Goal: Task Accomplishment & Management: Complete application form

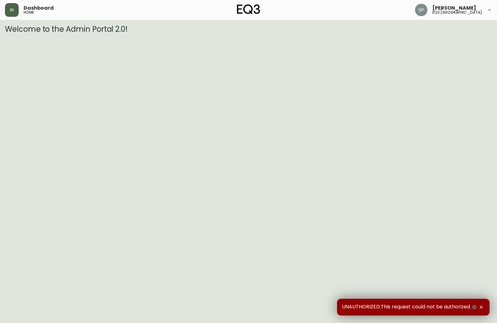
click at [16, 12] on button "button" at bounding box center [12, 10] width 14 height 14
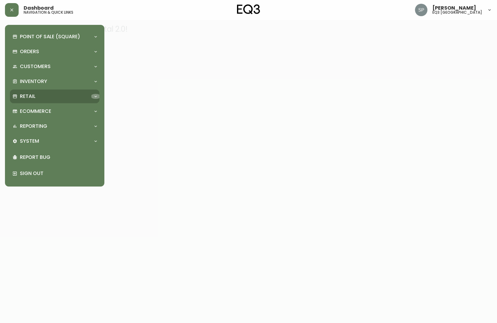
click at [98, 95] on icon at bounding box center [95, 96] width 5 height 5
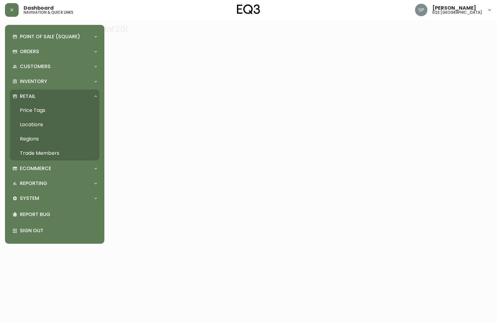
click at [50, 154] on link "Trade Members" at bounding box center [54, 153] width 89 height 14
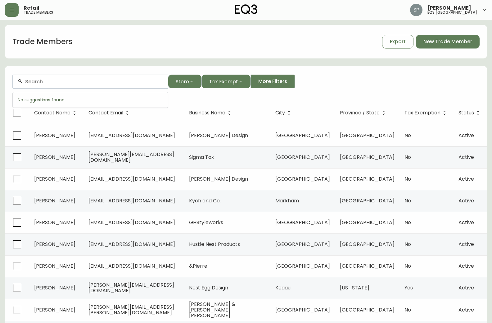
click at [34, 84] on input "text" at bounding box center [94, 82] width 138 height 6
type input "o"
click at [32, 84] on input "o" at bounding box center [94, 82] width 138 height 6
type input "k"
type input "bradley andrews"
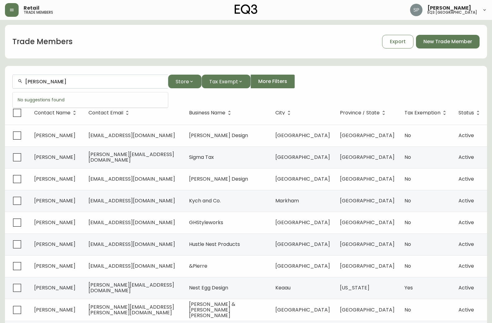
drag, startPoint x: 77, startPoint y: 81, endPoint x: -2, endPoint y: 74, distance: 79.5
click at [0, 74] on html "Retail trade members Shawn Platt eq3 burlington Trade Members Export New Trade …" at bounding box center [246, 178] width 492 height 356
click at [436, 44] on span "New Trade Member" at bounding box center [448, 41] width 49 height 7
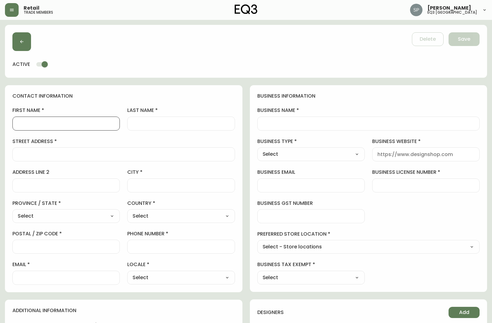
click at [45, 121] on input "first name" at bounding box center [66, 123] width 97 height 6
type input "b"
type input "BRADLEY"
click at [139, 124] on input "last name" at bounding box center [181, 123] width 97 height 6
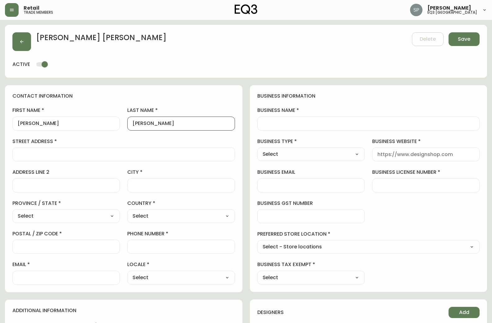
type input "ANDREWS"
click at [43, 155] on input "street address" at bounding box center [124, 154] width 212 height 6
type input "518 DUTTON DRIVE"
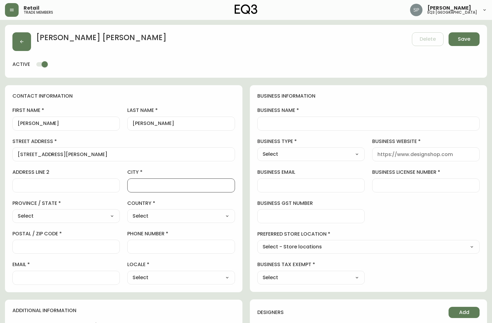
click at [153, 188] on input "city" at bounding box center [181, 185] width 97 height 6
type input "WATERLOO"
click at [112, 219] on select "Select Alberta British Columbia Manitoba New Brunswick Newfoundland and Labrado…" at bounding box center [65, 215] width 107 height 9
select select "ON"
click at [12, 211] on select "Select Alberta British Columbia Manitoba New Brunswick Newfoundland and Labrado…" at bounding box center [65, 215] width 107 height 9
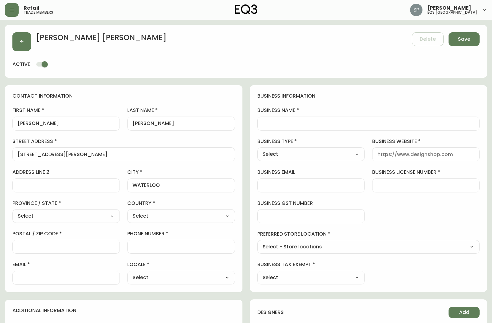
type input "Ontario"
click at [228, 216] on select "Select Canada United States" at bounding box center [180, 215] width 107 height 9
select select "CA"
click at [127, 211] on select "Select Canada United States" at bounding box center [180, 215] width 107 height 9
type input "Canada"
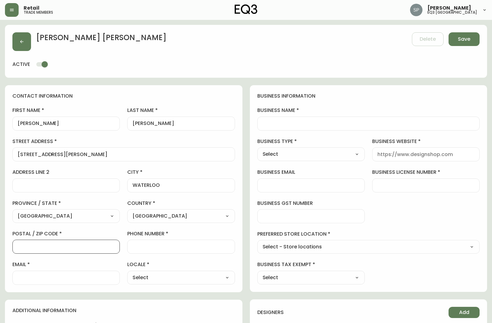
click at [47, 247] on input "postal / zip code" at bounding box center [66, 246] width 97 height 6
type input "N2L 4C6"
click at [148, 240] on div at bounding box center [180, 246] width 107 height 14
type input "226.972.0743"
click at [229, 279] on select "Select CA_EN CA_FR US_EN" at bounding box center [180, 277] width 107 height 9
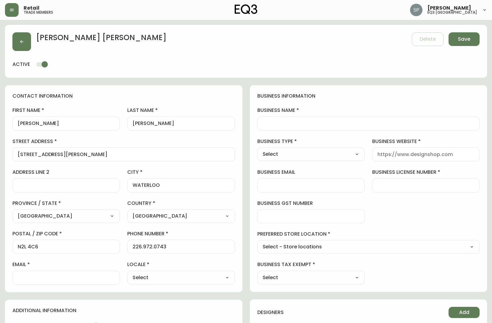
select select "CA_EN"
click at [127, 273] on select "Select CA_EN CA_FR US_EN" at bounding box center [180, 277] width 107 height 9
type input "CA_EN"
click at [23, 274] on div at bounding box center [65, 277] width 107 height 14
type input "BRADLEY.ANDREWS@KEOLIS.CA"
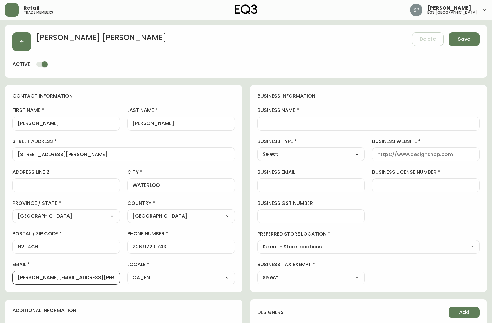
click at [270, 121] on input "business name" at bounding box center [369, 123] width 212 height 6
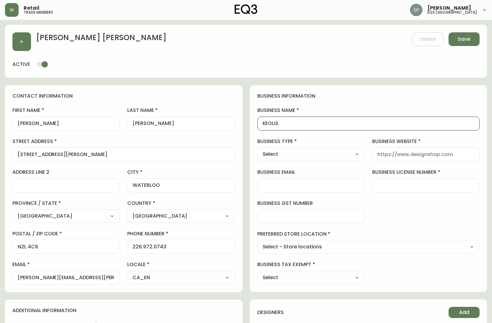
type input "KEOLIS"
click at [355, 155] on select "Select Interior Designer Architect Home Builder Contractor Real Estate Agent Ho…" at bounding box center [310, 153] width 107 height 9
select select "Other"
click at [257, 149] on select "Select Interior Designer Architect Home Builder Contractor Real Estate Agent Ho…" at bounding box center [310, 153] width 107 height 9
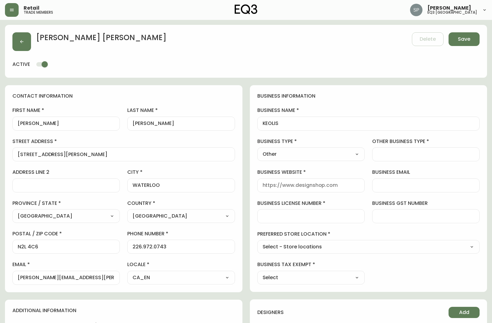
type input "Other"
click at [383, 156] on input "other business type" at bounding box center [426, 154] width 97 height 6
type input "BUSSINESS"
click at [262, 185] on div at bounding box center [310, 185] width 107 height 14
type input "WWW.KEOLOSNORTHAMERICA.COM"
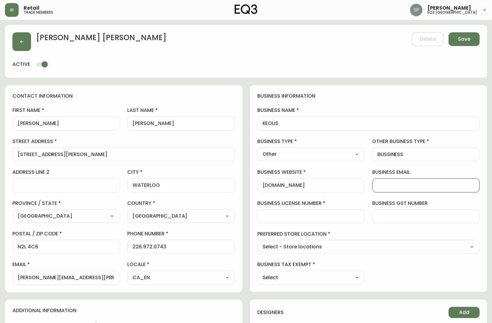
click at [380, 185] on input "business email" at bounding box center [426, 185] width 97 height 6
click at [291, 213] on input "business license number" at bounding box center [311, 216] width 97 height 6
type input "000000000000000"
click at [473, 245] on select "Select - Store locations EQ3 Brossard EQ3 Burlington EQ3 Calgary EQ3 Montréal -…" at bounding box center [368, 246] width 223 height 9
select select "cjw10z96q005b6gs00r6w7pwt"
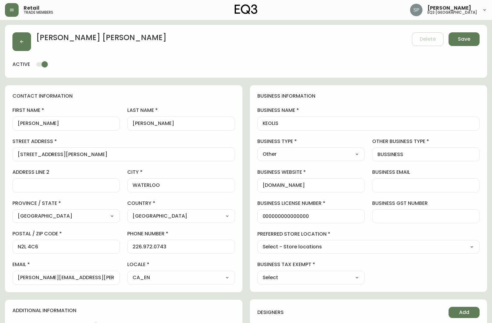
click at [257, 242] on select "Select - Store locations EQ3 Brossard EQ3 Burlington EQ3 Calgary EQ3 Montréal -…" at bounding box center [368, 246] width 223 height 9
type input "EQ3 Burlington"
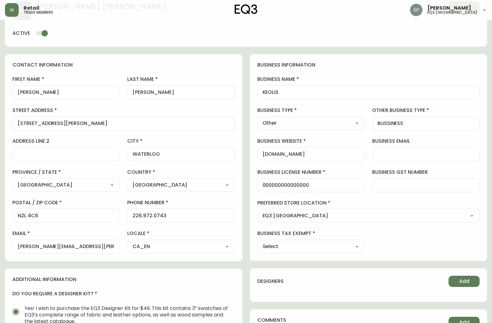
click at [359, 246] on select "Select Yes No" at bounding box center [310, 246] width 107 height 9
select select "false"
click at [257, 242] on select "Select Yes No" at bounding box center [310, 246] width 107 height 9
type input "No"
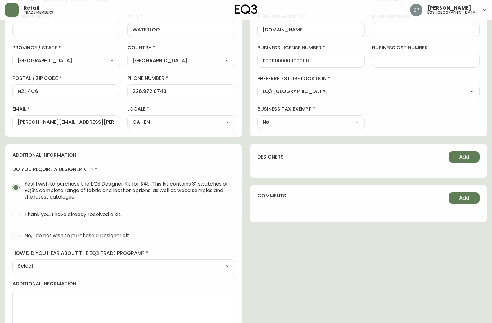
scroll to position [169, 0]
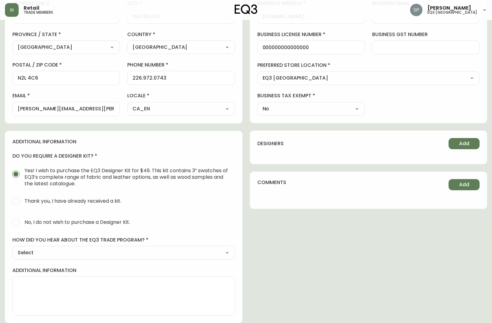
click at [17, 222] on input "No, I do not wish to purchase a Designer Kit." at bounding box center [16, 222] width 14 height 14
radio input "true"
radio input "false"
click at [225, 252] on select "Select Social Media Advertisement Trade Show Outreach from a Trade Rep Other" at bounding box center [123, 252] width 223 height 9
select select "Other"
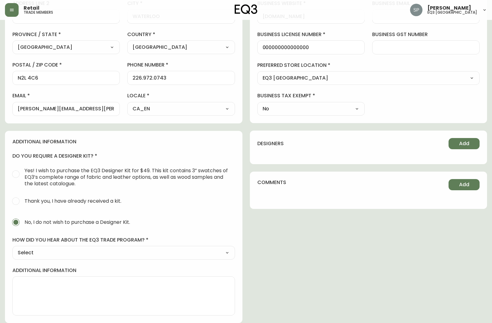
click at [12, 248] on select "Select Social Media Advertisement Trade Show Outreach from a Trade Rep Other" at bounding box center [123, 252] width 223 height 9
type input "Other"
click at [29, 280] on input "other" at bounding box center [124, 283] width 212 height 6
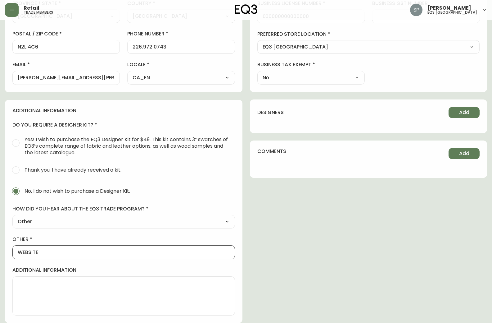
scroll to position [0, 0]
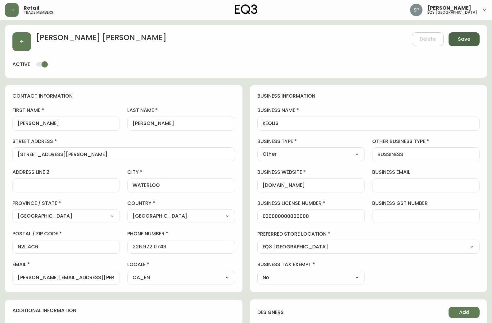
type input "WEBSITE"
click at [471, 40] on button "Save" at bounding box center [464, 39] width 31 height 14
select select
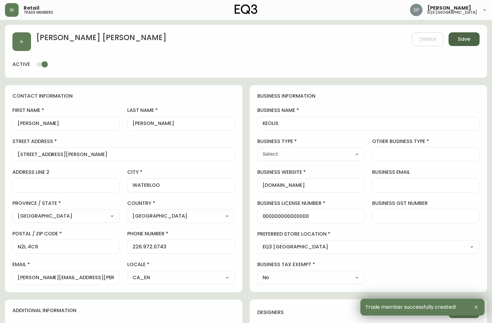
type input "+12269720743"
type input "bradley.andrews@keolis.ca"
type input "Other"
select select "Other"
type input "Other"
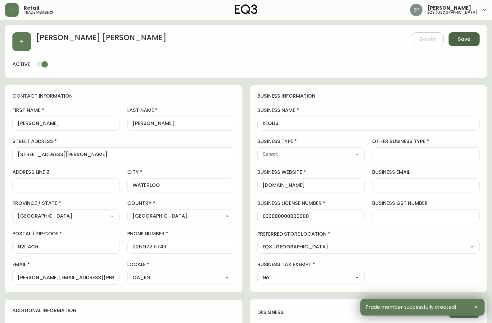
select select "Other"
type input "BUSSINESS"
